Goal: Task Accomplishment & Management: Manage account settings

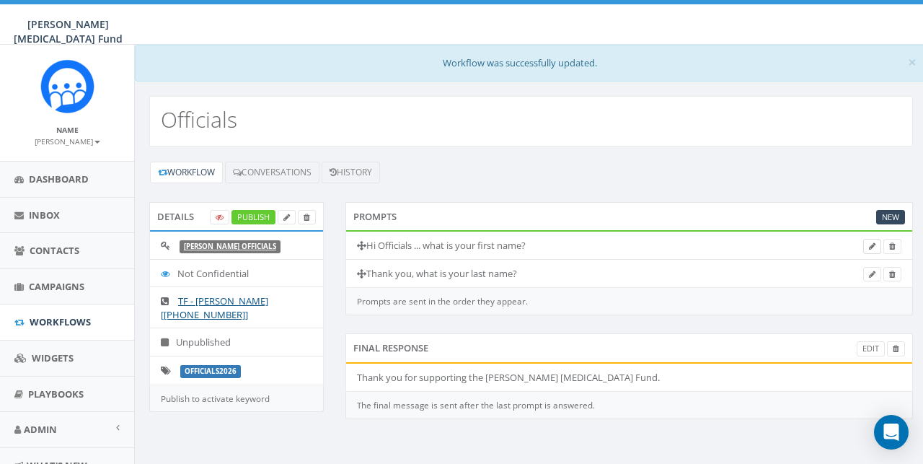
click at [870, 244] on icon at bounding box center [872, 246] width 6 height 8
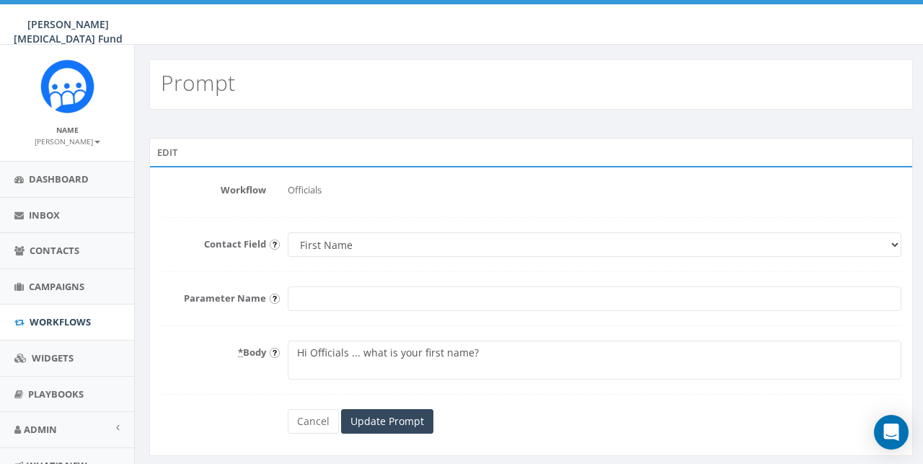
click at [310, 351] on textarea "Hi Officials ... what is your first name?" at bounding box center [594, 359] width 613 height 39
click at [389, 355] on textarea "Hi Officials ... what is your first name?" at bounding box center [594, 359] width 613 height 39
type textarea "Hi [PERSON_NAME] Official ... what is your first name?"
click at [409, 419] on input "Update Prompt" at bounding box center [387, 421] width 92 height 25
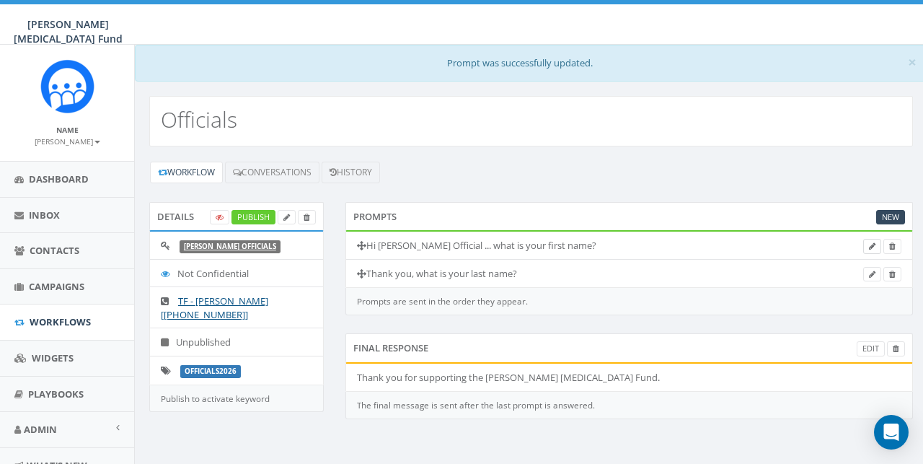
click at [871, 245] on icon at bounding box center [872, 246] width 6 height 8
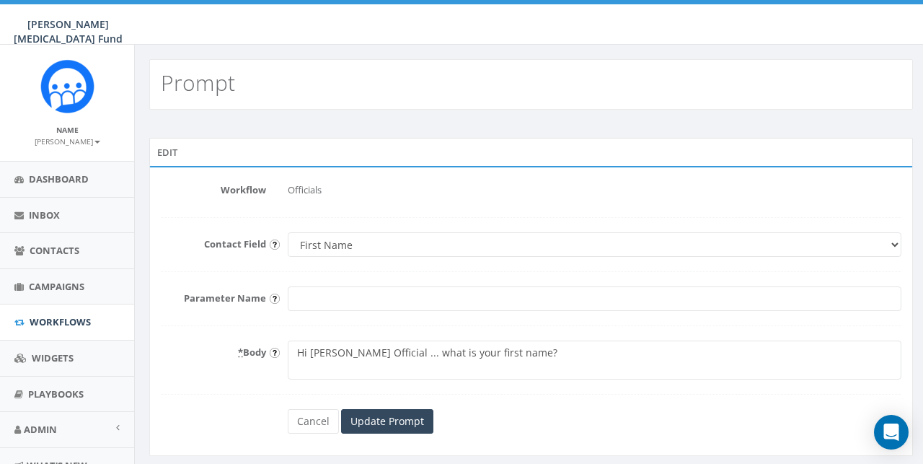
drag, startPoint x: 529, startPoint y: 353, endPoint x: 287, endPoint y: 352, distance: 242.2
click at [287, 352] on div "Hi [PERSON_NAME] Official ... what is your first name?" at bounding box center [594, 359] width 635 height 39
click at [422, 353] on textarea "Hi [PERSON_NAME] Official ... what is your first name?" at bounding box center [594, 359] width 613 height 39
click at [384, 353] on textarea "Hi [PERSON_NAME] Official ... what is your first name?" at bounding box center [594, 359] width 613 height 39
click at [510, 350] on textarea "Hi [PERSON_NAME] Official ... what is your first name?" at bounding box center [594, 359] width 613 height 39
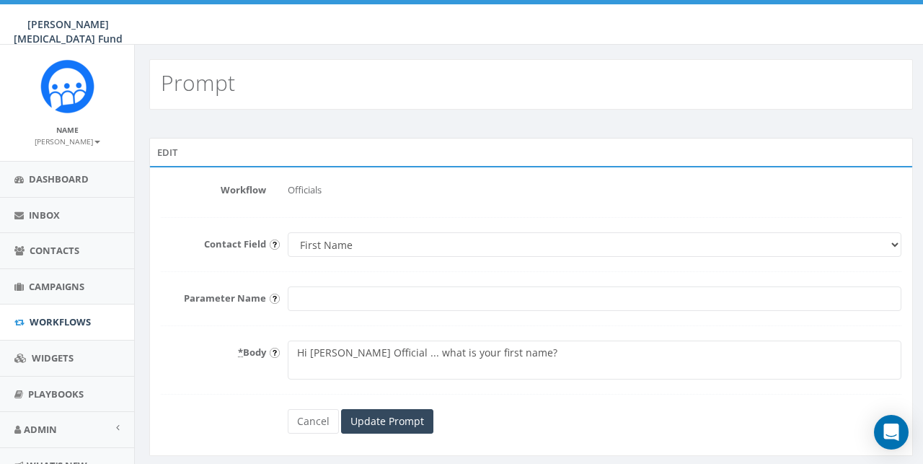
drag, startPoint x: 510, startPoint y: 350, endPoint x: 313, endPoint y: 350, distance: 197.5
click at [313, 350] on textarea "Hi [PERSON_NAME] Official ... what is your first name?" at bounding box center [594, 359] width 613 height 39
type textarea "Hi Officials, were excited to connect, may I ask your first name?"
click at [380, 418] on input "Update Prompt" at bounding box center [387, 421] width 92 height 25
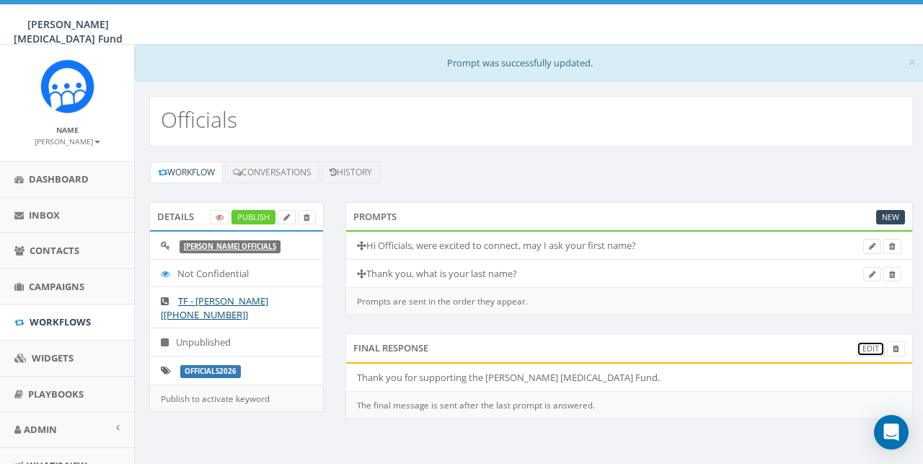
click at [870, 345] on link "Edit" at bounding box center [870, 348] width 28 height 15
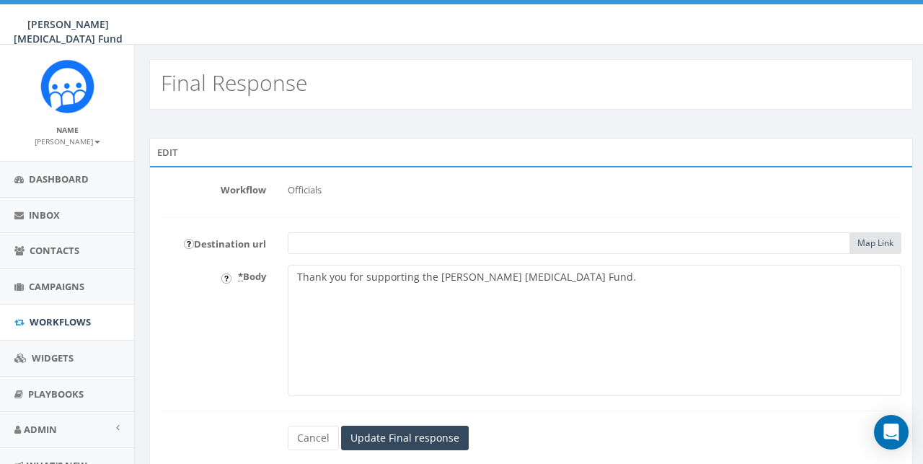
click at [555, 277] on textarea "Thank you for supporting the [PERSON_NAME] [MEDICAL_DATA] Fund." at bounding box center [594, 330] width 613 height 131
drag, startPoint x: 648, startPoint y: 275, endPoint x: 540, endPoint y: 277, distance: 108.1
click at [540, 277] on textarea "Thank you for supporting the [PERSON_NAME] [MEDICAL_DATA] Fund." at bounding box center [594, 330] width 613 height 131
drag, startPoint x: 566, startPoint y: 280, endPoint x: 542, endPoint y: 278, distance: 24.0
click at [542, 278] on textarea "Thank you for supporting the [PERSON_NAME] [MEDICAL_DATA] Fund." at bounding box center [594, 330] width 613 height 131
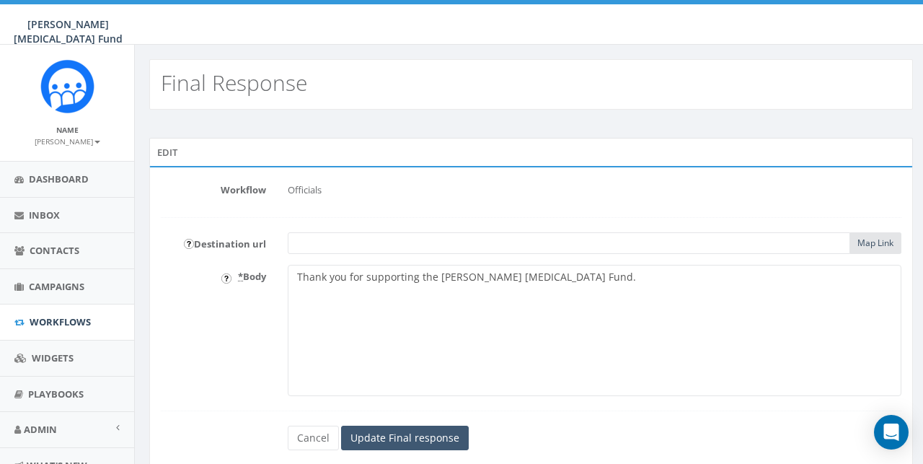
type textarea "Thank you for supporting the [PERSON_NAME] [MEDICAL_DATA] Fund."
click at [421, 437] on input "Update Final response" at bounding box center [405, 437] width 128 height 25
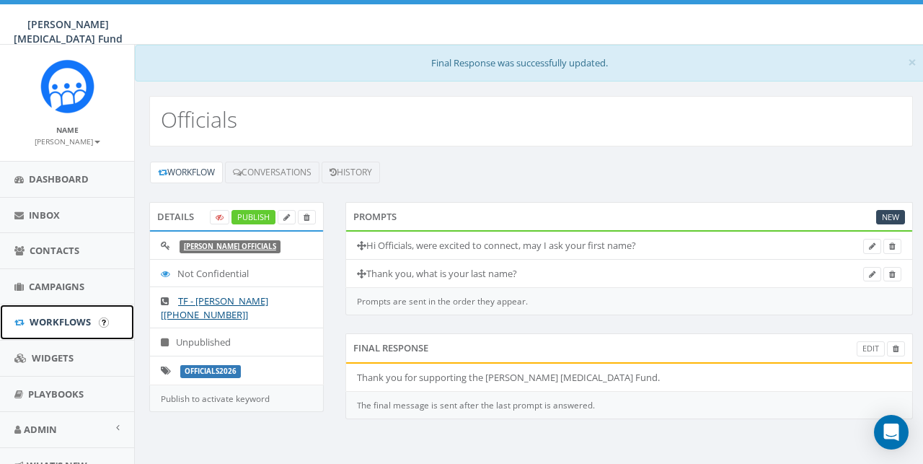
click at [67, 320] on span "Workflows" at bounding box center [60, 321] width 61 height 13
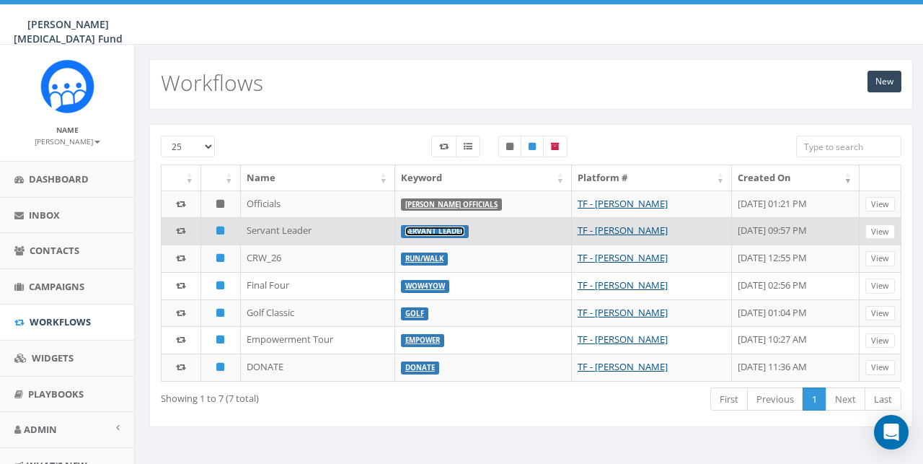
click at [429, 231] on link "Servant Leader" at bounding box center [434, 230] width 59 height 9
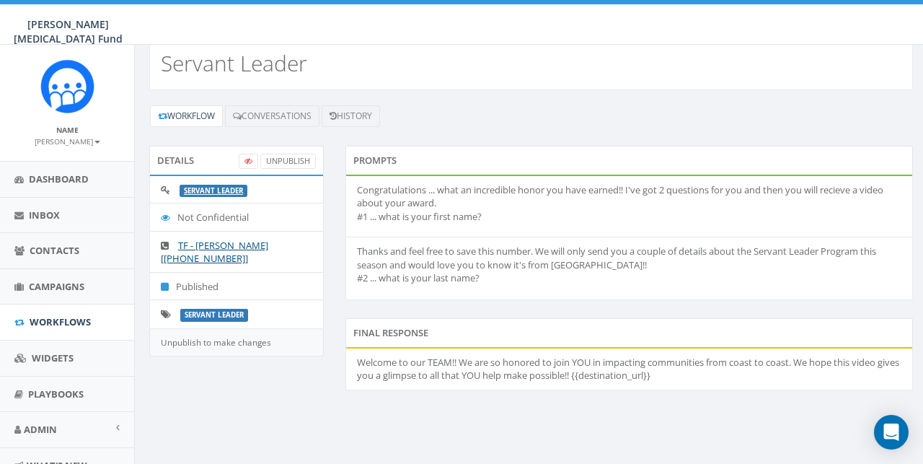
scroll to position [21, 0]
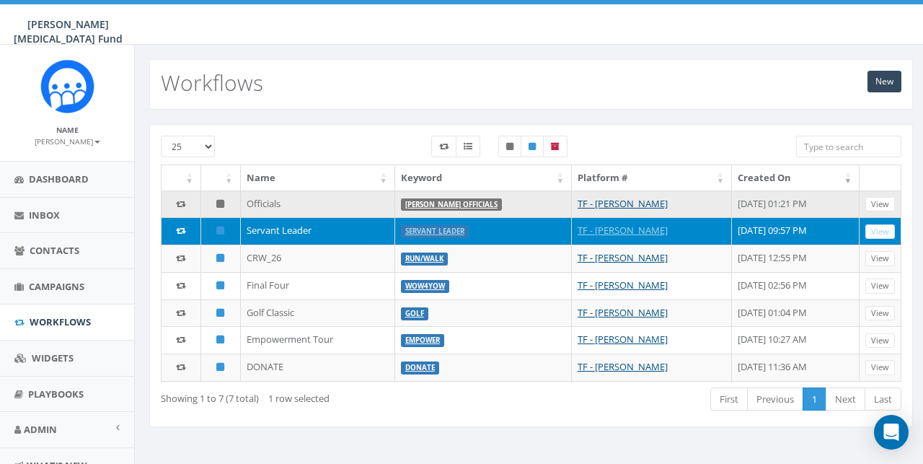
click at [264, 205] on td "Officials" at bounding box center [318, 203] width 154 height 27
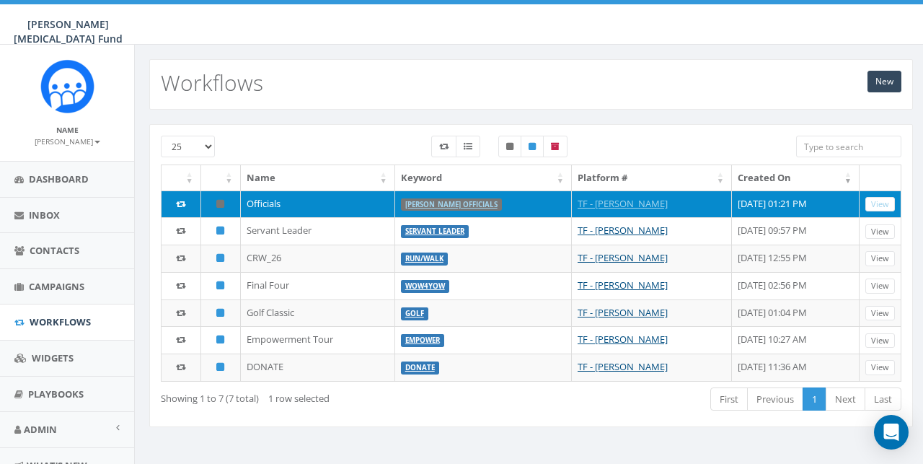
click at [263, 204] on td "Officials" at bounding box center [318, 203] width 154 height 27
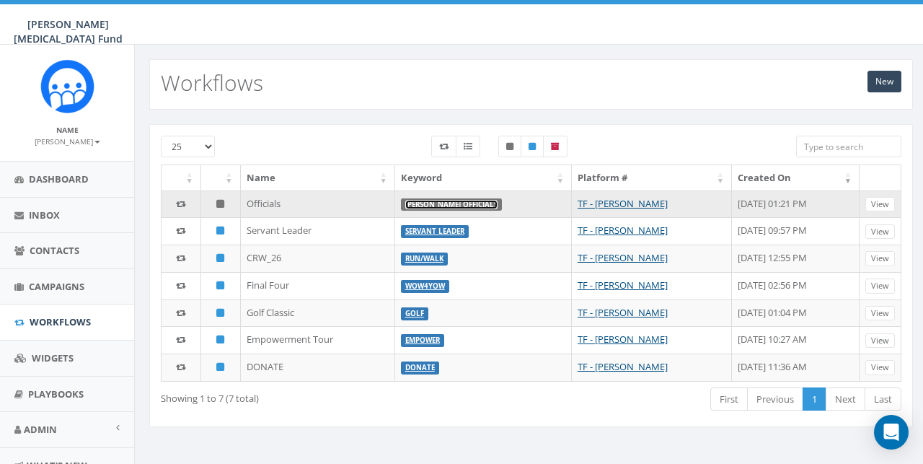
click at [453, 205] on link "[PERSON_NAME] Officials" at bounding box center [451, 204] width 92 height 9
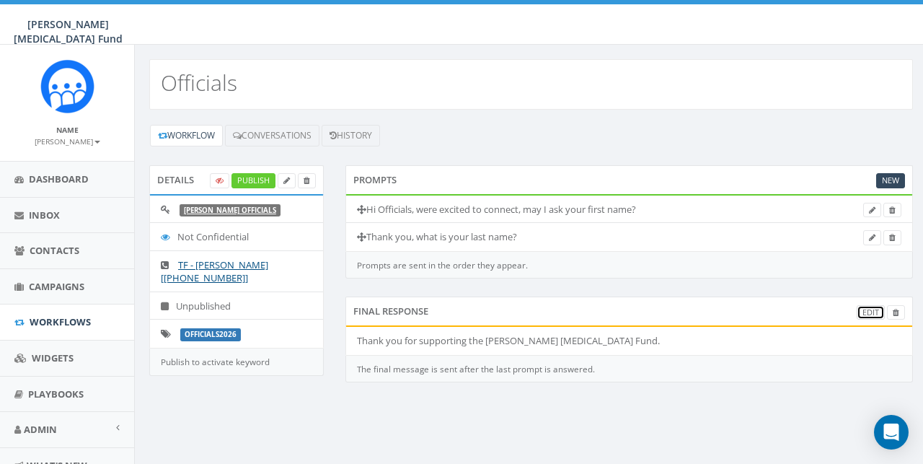
click at [869, 312] on link "Edit" at bounding box center [870, 312] width 28 height 15
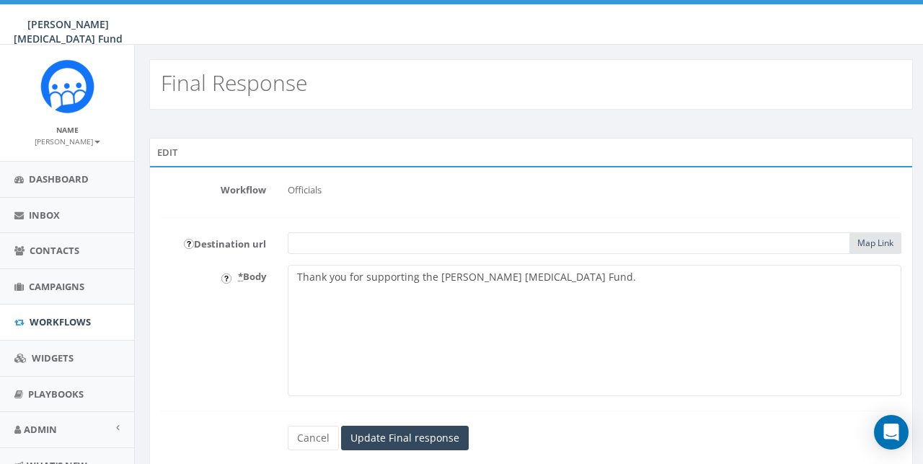
click at [545, 280] on textarea "Thank you for supporting the [PERSON_NAME] [MEDICAL_DATA] Fund." at bounding box center [594, 330] width 613 height 131
drag, startPoint x: 552, startPoint y: 280, endPoint x: 223, endPoint y: 280, distance: 329.4
click at [223, 280] on body "[PERSON_NAME] [MEDICAL_DATA] Fund [PERSON_NAME] [MEDICAL_DATA] Fund Profile Sig…" at bounding box center [461, 232] width 923 height 464
paste textarea "When Coach [PERSON_NAME] established the Fund, she envisioned uniting the entir…"
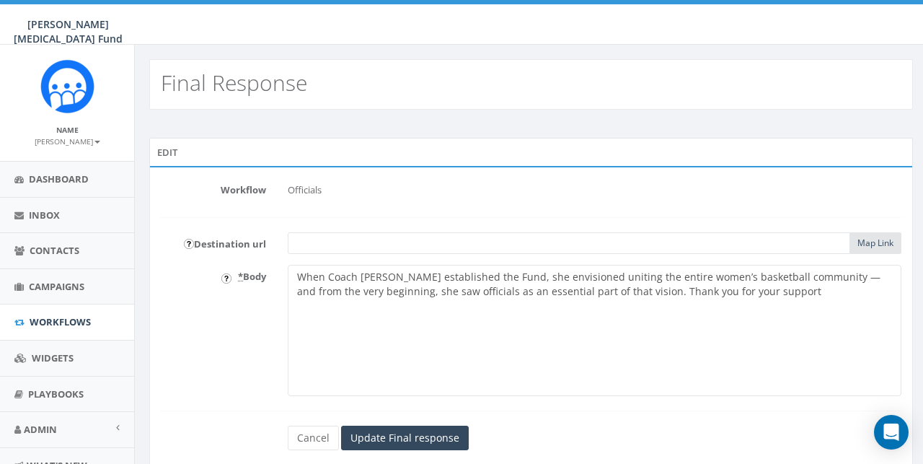
drag, startPoint x: 720, startPoint y: 293, endPoint x: 656, endPoint y: 296, distance: 64.2
click at [656, 296] on textarea "Thank you for supporting the [PERSON_NAME] [MEDICAL_DATA] Fund." at bounding box center [594, 330] width 613 height 131
paste textarea "devoting your time and energy to this cause,"
type textarea "When Coach Yow established the Fund, she envisioned uniting the entire women’s …"
click at [425, 436] on input "Update Final response" at bounding box center [405, 437] width 128 height 25
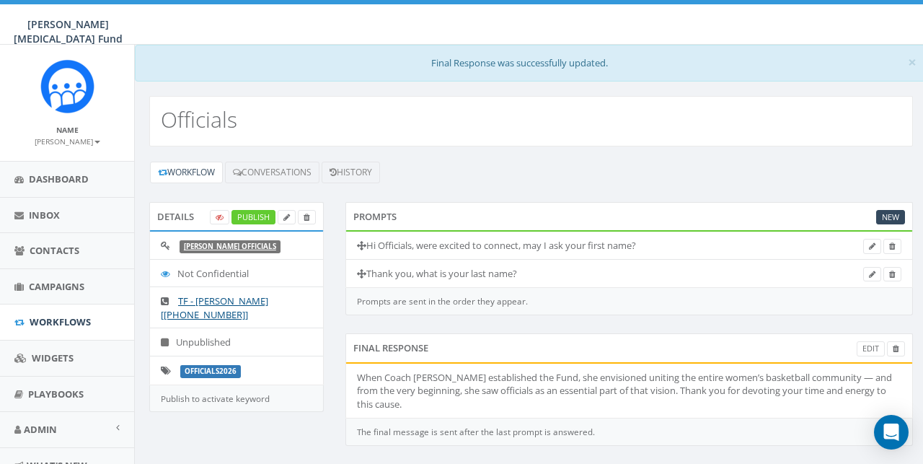
scroll to position [60, 0]
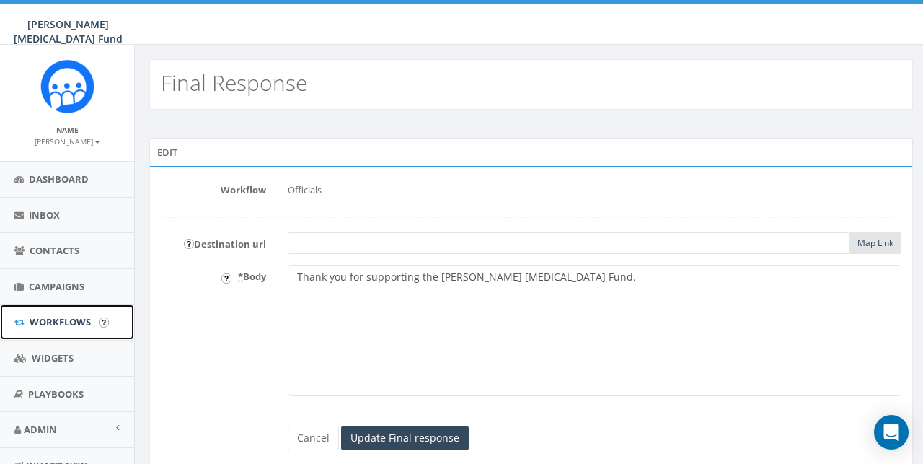
click at [60, 318] on span "Workflows" at bounding box center [60, 321] width 61 height 13
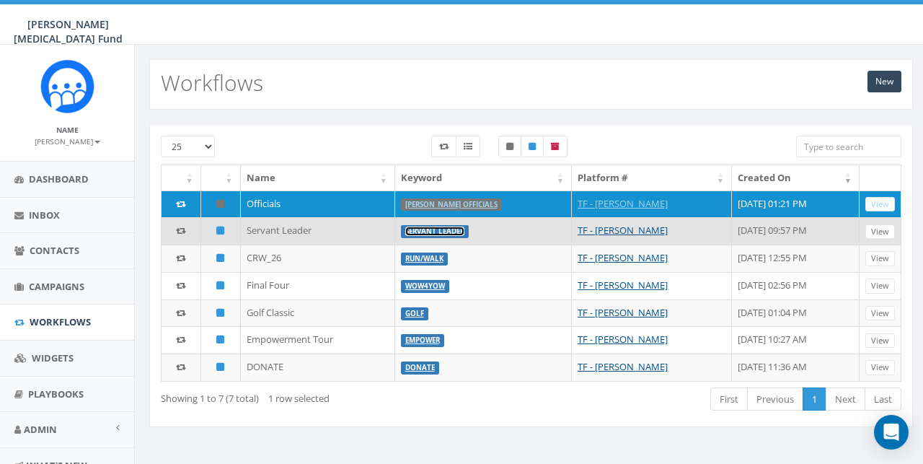
click at [426, 231] on link "Servant Leader" at bounding box center [434, 230] width 59 height 9
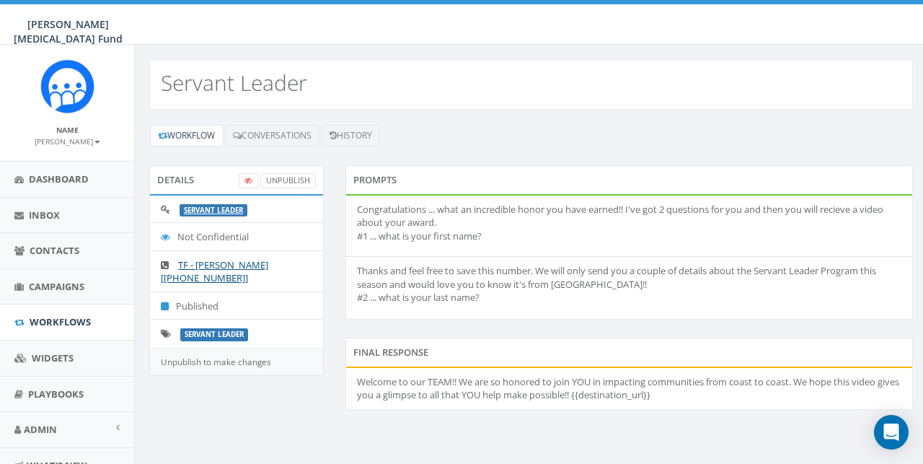
scroll to position [13, 0]
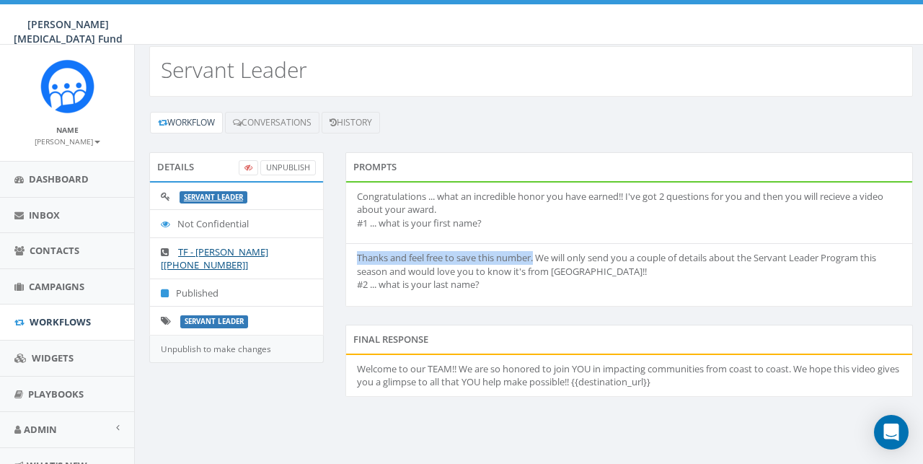
drag, startPoint x: 359, startPoint y: 258, endPoint x: 537, endPoint y: 257, distance: 178.1
click at [537, 257] on p "Thanks and feel free to save this number. We will only send you a couple of det…" at bounding box center [629, 271] width 544 height 40
copy p "Thanks and feel free to save this number."
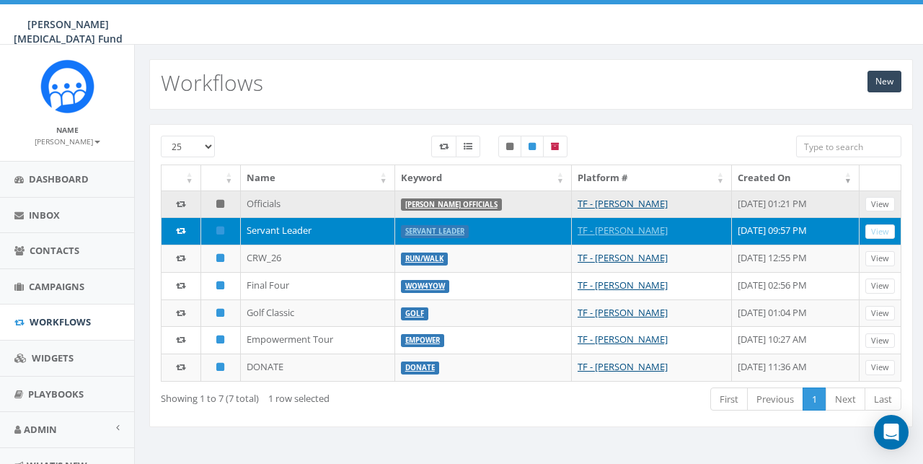
click at [295, 208] on td "Officials" at bounding box center [318, 203] width 154 height 27
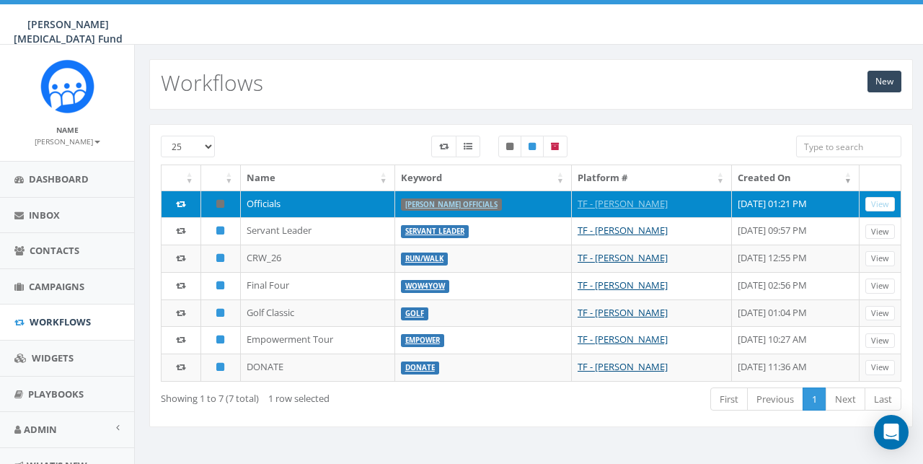
click at [454, 209] on label "[PERSON_NAME] Officials" at bounding box center [451, 204] width 101 height 13
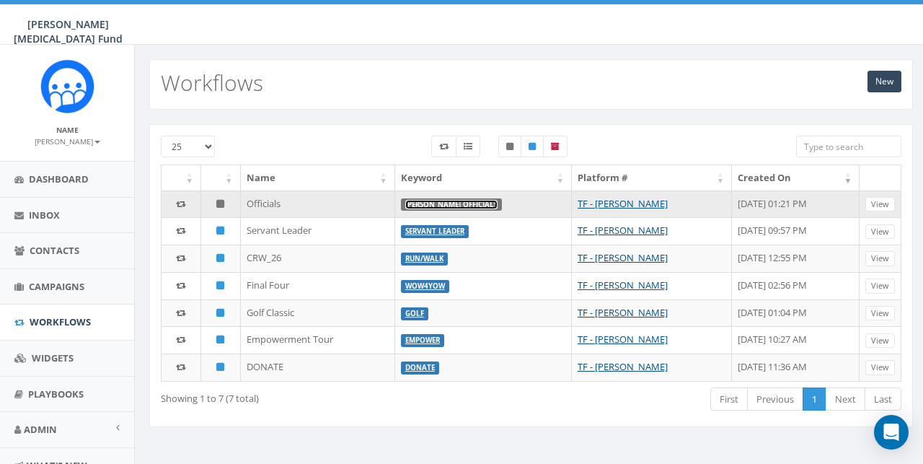
click at [455, 201] on link "[PERSON_NAME] Officials" at bounding box center [451, 204] width 92 height 9
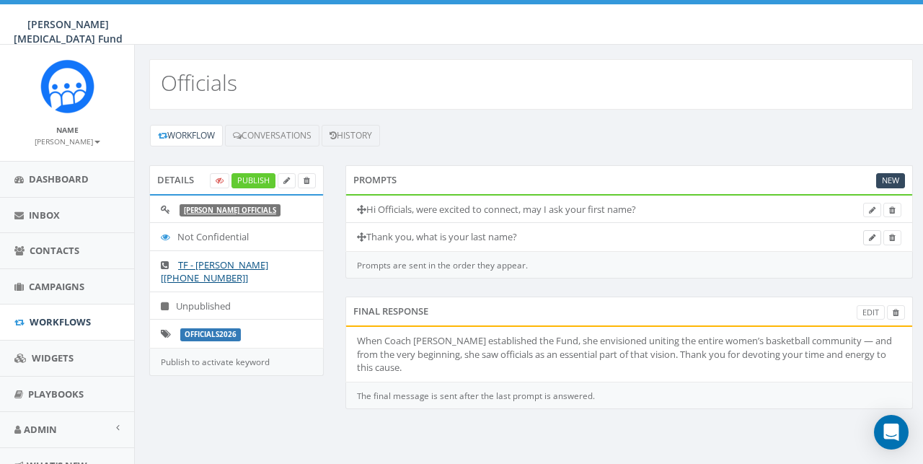
click at [870, 236] on icon at bounding box center [872, 238] width 6 height 8
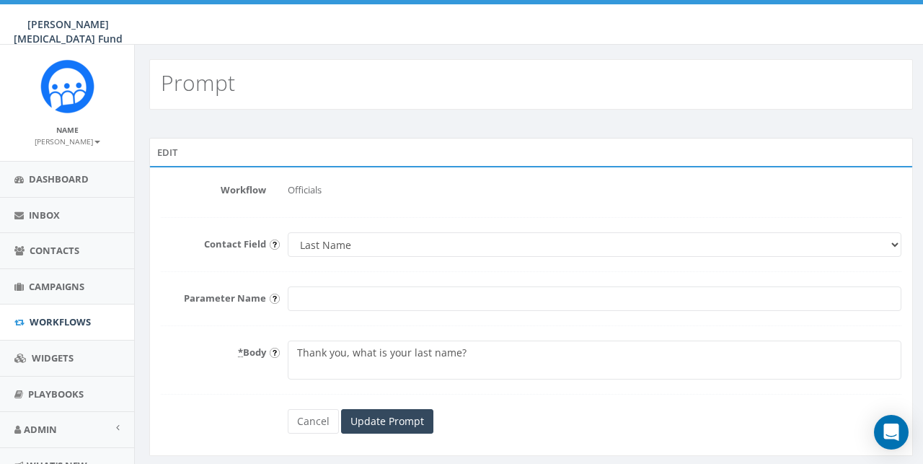
click at [352, 356] on textarea "Thank you, what is your last name?" at bounding box center [594, 359] width 613 height 39
type textarea "Thank you, and feel free to save this numnber. Last question, what is your last…"
click at [374, 419] on input "Update Prompt" at bounding box center [387, 421] width 92 height 25
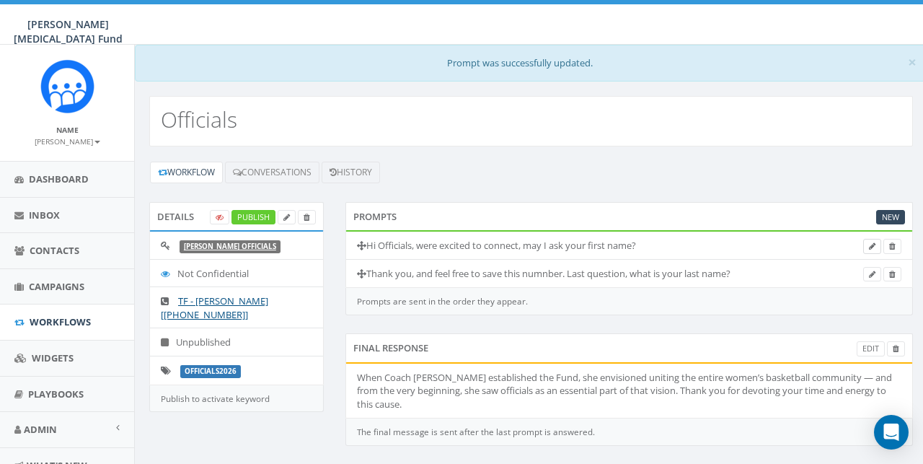
click at [873, 248] on icon at bounding box center [872, 246] width 6 height 8
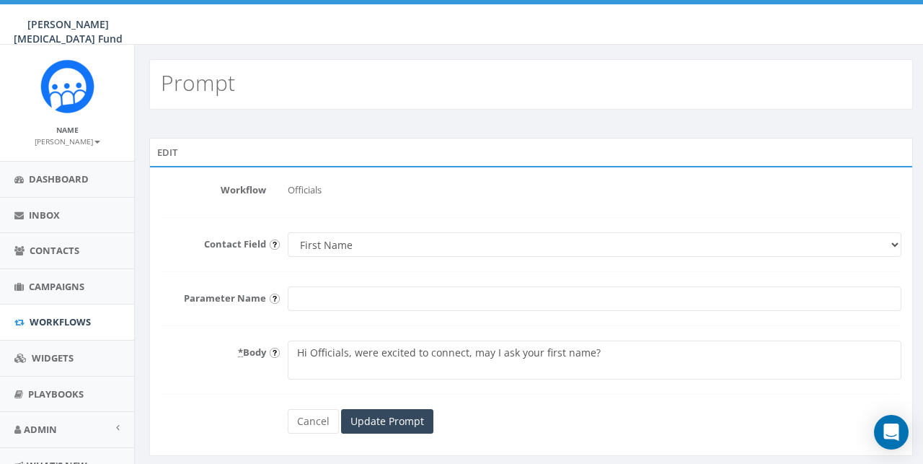
drag, startPoint x: 353, startPoint y: 355, endPoint x: 312, endPoint y: 355, distance: 41.1
click at [312, 355] on textarea "Hi Officials, were excited to connect, may I ask your first name?" at bounding box center [594, 359] width 613 height 39
click at [430, 355] on textarea "Hi Officials, were excited to connect, may I ask your first name?" at bounding box center [594, 359] width 613 height 39
click at [309, 355] on textarea "Hi Officials, were excited to connect, may I ask your first name?" at bounding box center [594, 359] width 613 height 39
click at [673, 355] on textarea "Hi Officials, were excited to connect, may I ask your first name?" at bounding box center [594, 359] width 613 height 39
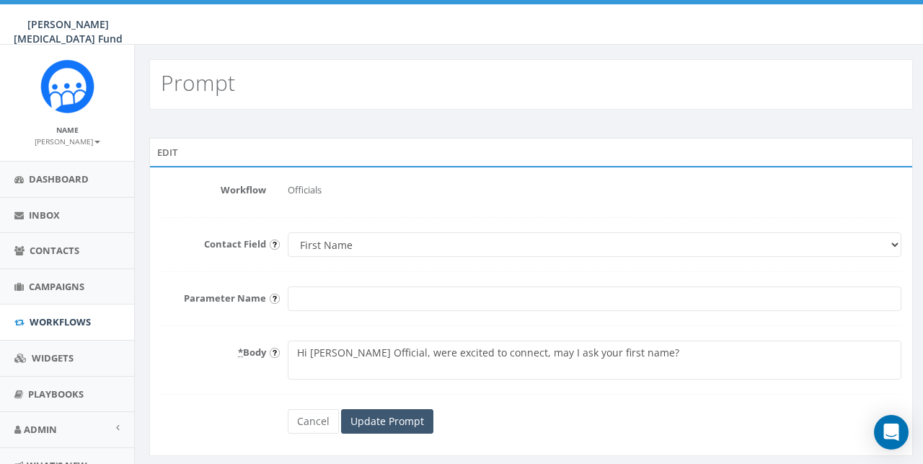
type textarea "Hi [PERSON_NAME] Official, were excited to connect, may I ask your first name?"
click at [387, 423] on input "Update Prompt" at bounding box center [387, 421] width 92 height 25
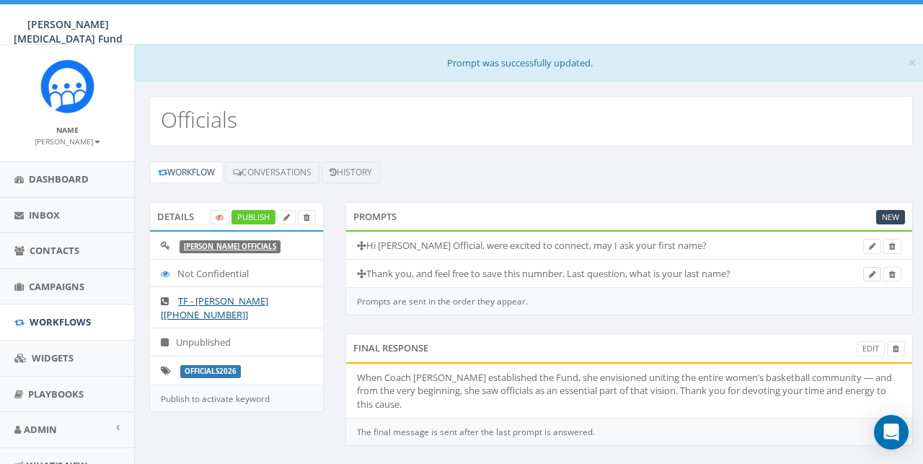
click at [869, 275] on icon at bounding box center [872, 274] width 6 height 8
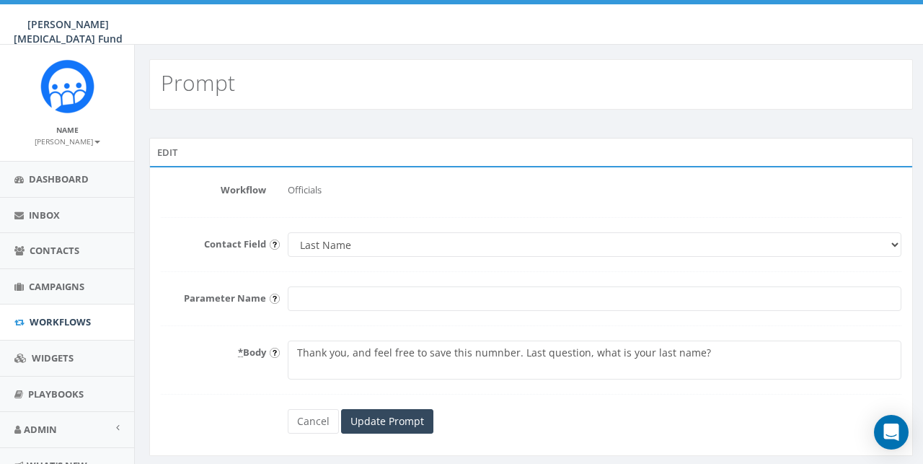
click at [495, 356] on textarea "Thank you, and feel free to save this numnber. Last question, what is your last…" at bounding box center [594, 359] width 613 height 39
type textarea "Thank you, and feel free to save this number. Last question, what is your last …"
click at [368, 420] on input "Update Prompt" at bounding box center [387, 421] width 92 height 25
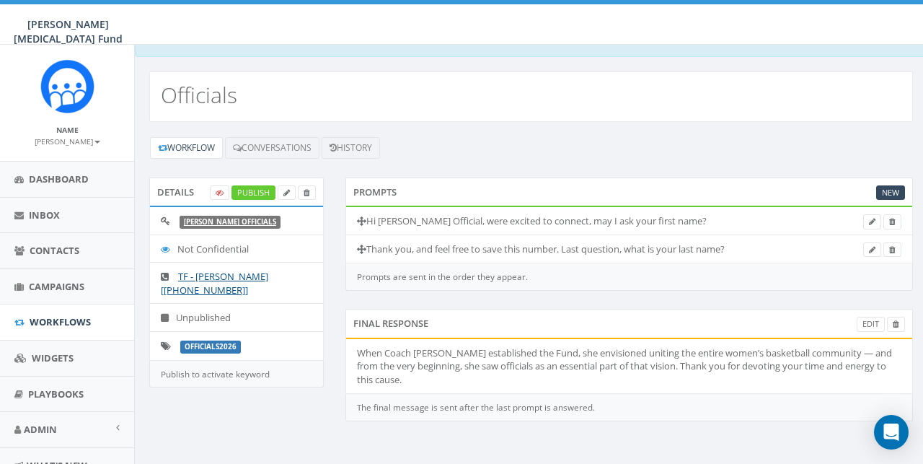
scroll to position [60, 0]
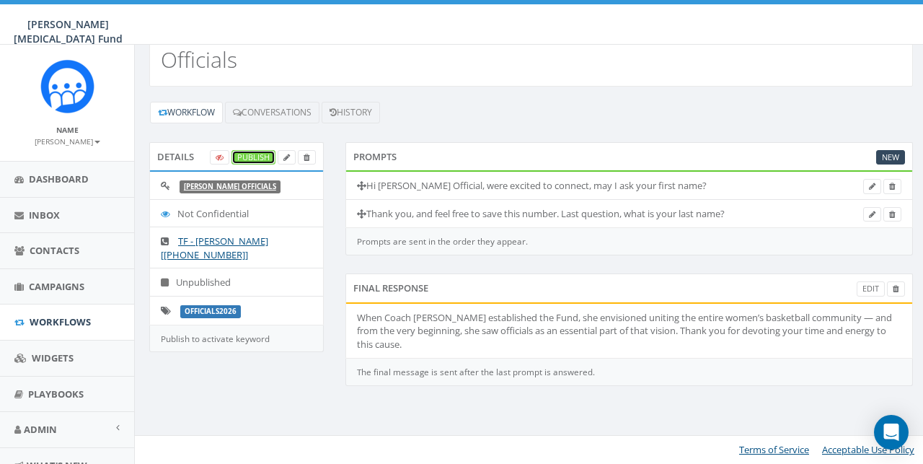
click at [249, 156] on link "Publish" at bounding box center [253, 157] width 44 height 15
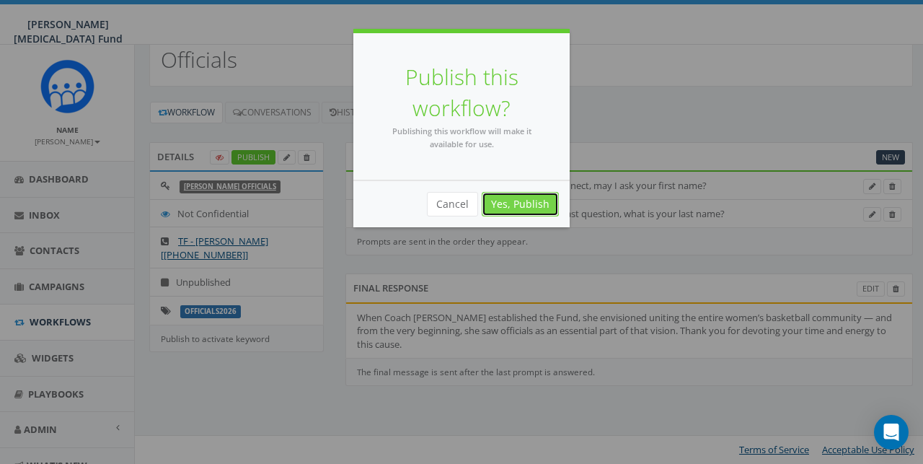
click at [533, 207] on link "Yes, Publish" at bounding box center [520, 204] width 77 height 25
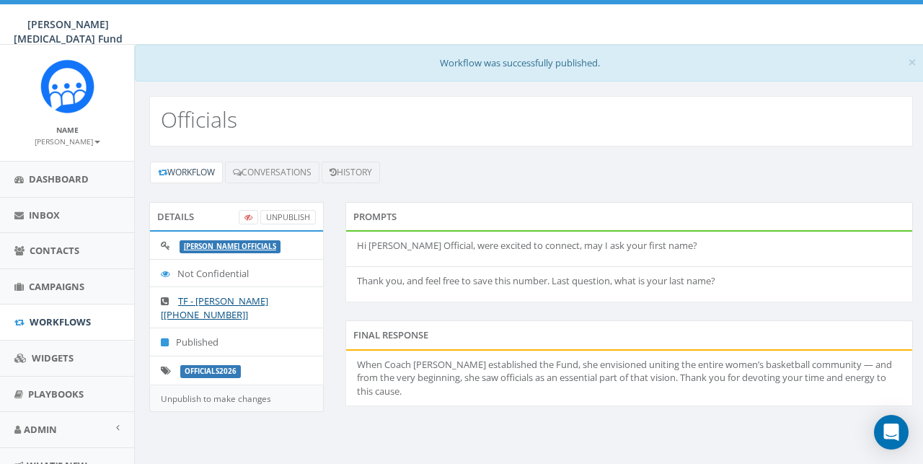
scroll to position [60, 0]
